Goal: Find specific page/section: Find specific page/section

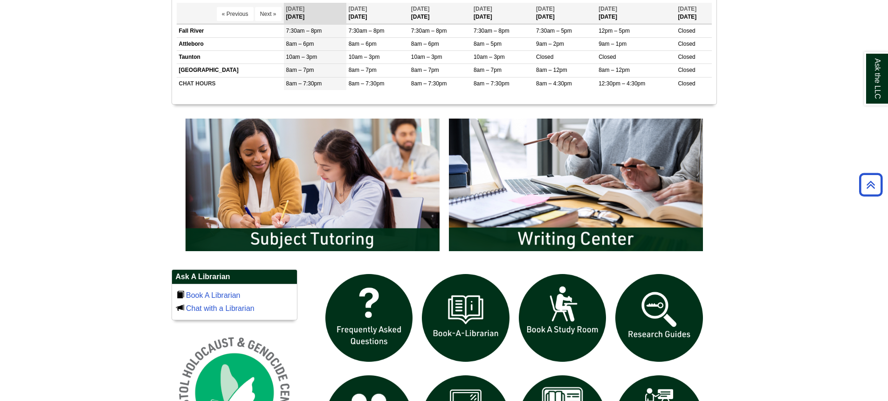
scroll to position [420, 0]
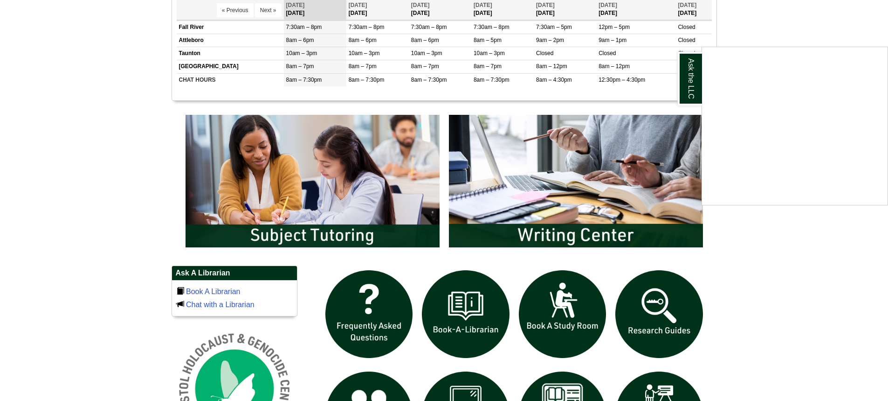
click at [527, 240] on div "Ask the LLC" at bounding box center [444, 200] width 888 height 401
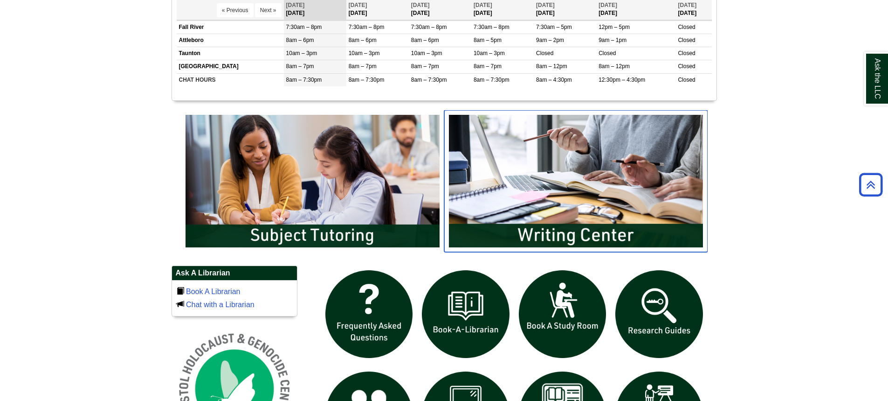
click at [534, 217] on img "slideshow" at bounding box center [575, 181] width 263 height 142
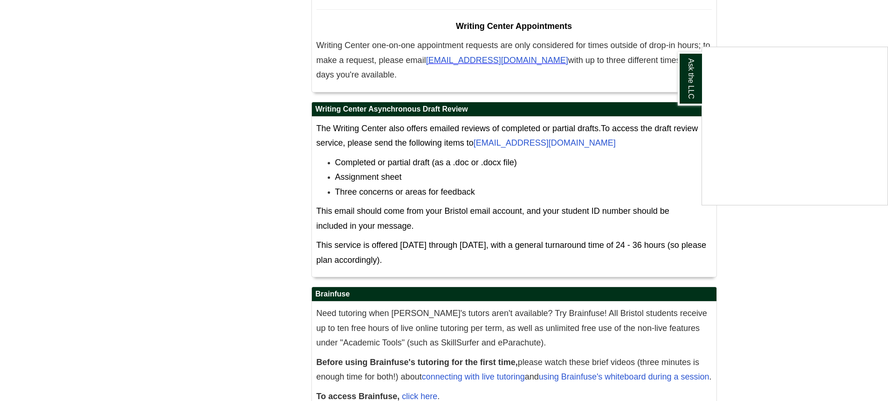
scroll to position [5784, 0]
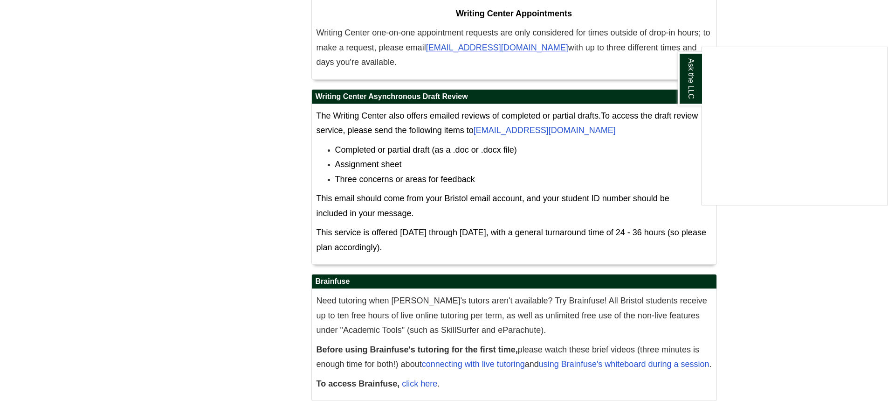
click at [690, 389] on div "Ask the LLC" at bounding box center [444, 200] width 888 height 401
